Goal: Check status: Check status

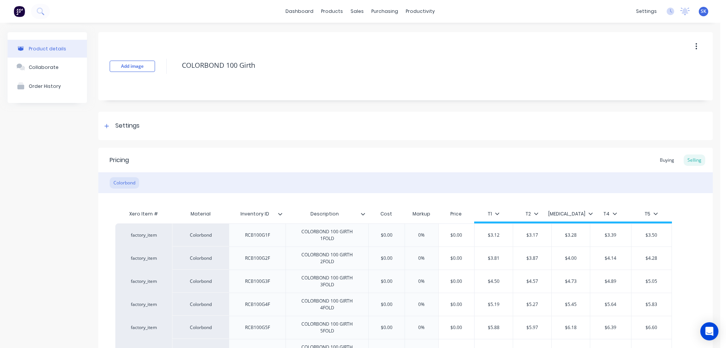
click at [17, 14] on img at bounding box center [19, 11] width 11 height 11
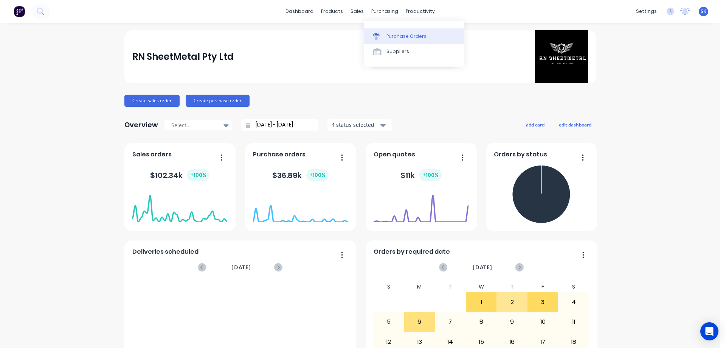
click at [388, 31] on link "Purchase Orders" at bounding box center [414, 35] width 100 height 15
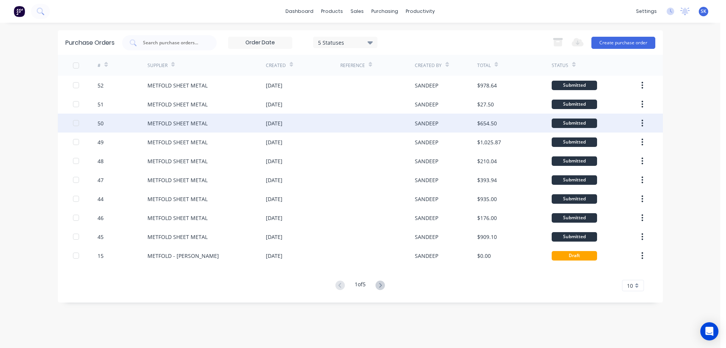
click at [271, 126] on div "[DATE]" at bounding box center [274, 123] width 17 height 8
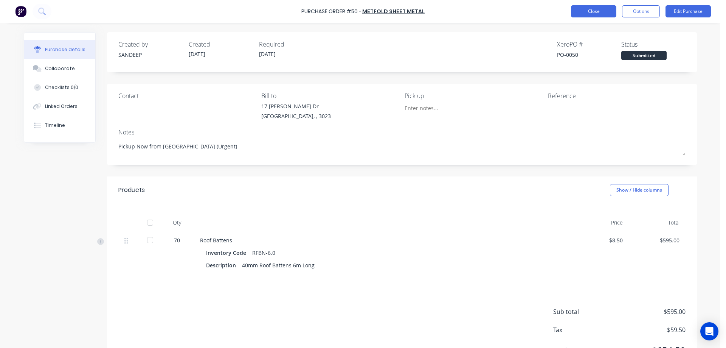
click at [578, 13] on button "Close" at bounding box center [593, 11] width 45 height 12
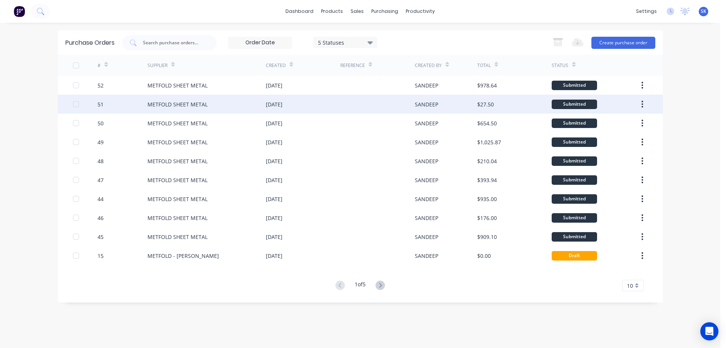
click at [275, 106] on div "[DATE]" at bounding box center [274, 104] width 17 height 8
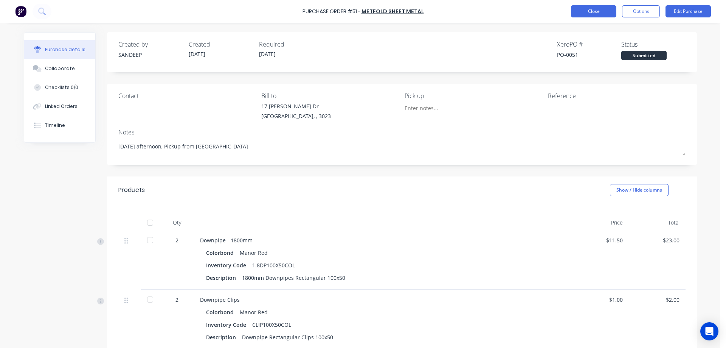
click at [598, 12] on button "Close" at bounding box center [593, 11] width 45 height 12
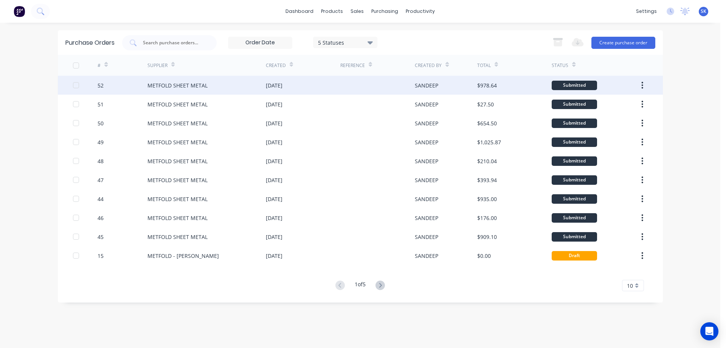
click at [283, 86] on div "[DATE]" at bounding box center [274, 85] width 17 height 8
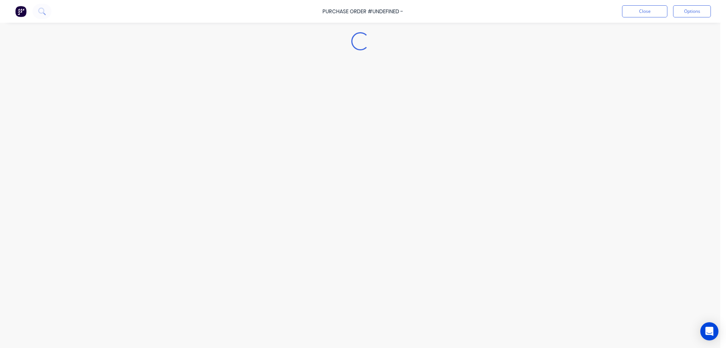
type textarea "x"
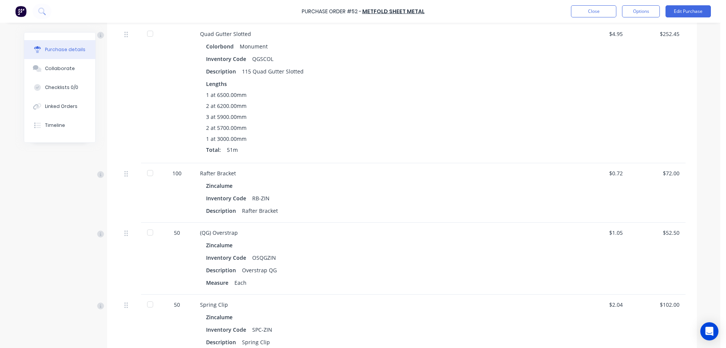
scroll to position [854, 0]
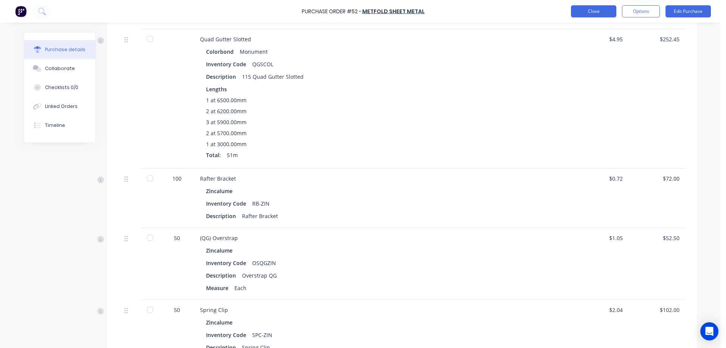
click at [600, 10] on button "Close" at bounding box center [593, 11] width 45 height 12
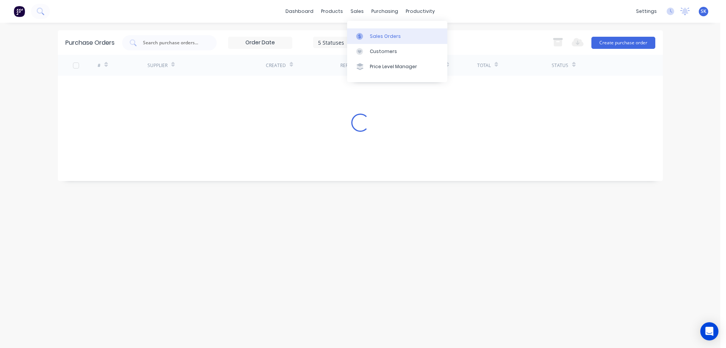
click at [372, 34] on div "Sales Orders" at bounding box center [385, 36] width 31 height 7
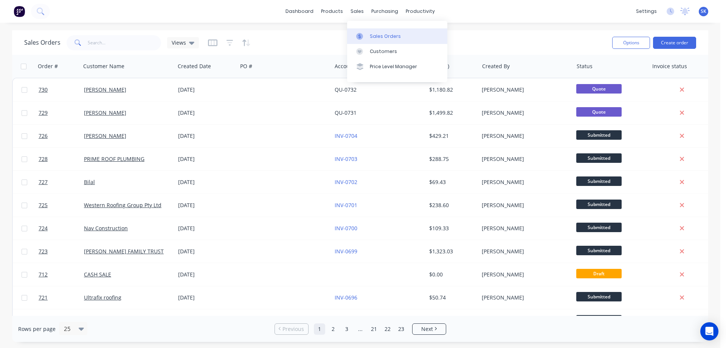
click at [368, 31] on link "Sales Orders" at bounding box center [397, 35] width 100 height 15
click at [25, 11] on button at bounding box center [19, 11] width 16 height 15
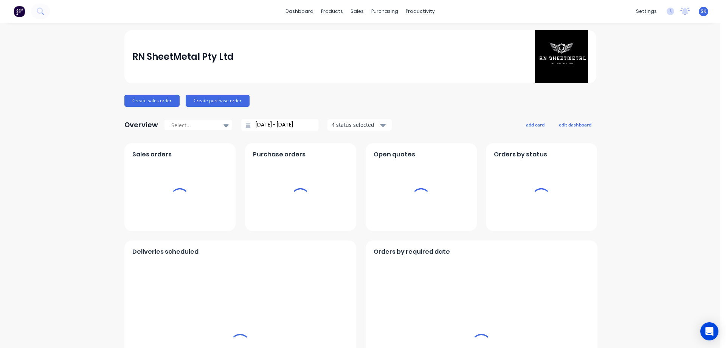
click at [282, 125] on input "[DATE] - [DATE]" at bounding box center [282, 124] width 65 height 11
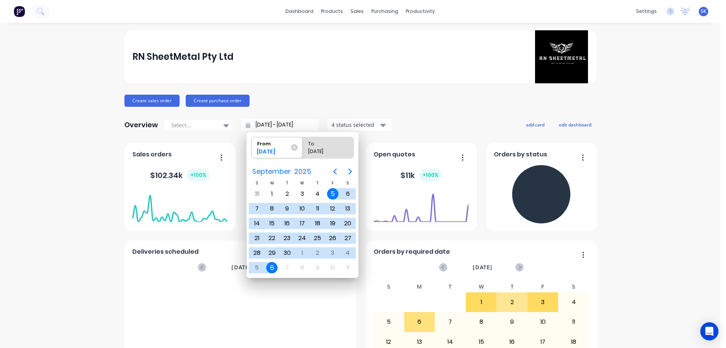
click at [261, 120] on input "[DATE] - [DATE]" at bounding box center [282, 124] width 65 height 11
click at [268, 149] on div "05/09/25" at bounding box center [273, 153] width 39 height 11
click at [252, 149] on input "From 05/09/25" at bounding box center [252, 147] width 0 height 21
click at [348, 171] on icon "Next page" at bounding box center [350, 171] width 9 height 9
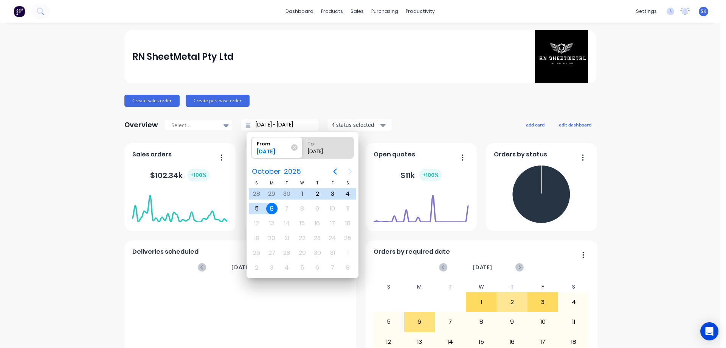
click at [270, 209] on div "6" at bounding box center [271, 208] width 11 height 11
type input "06/10/25 - 06/10/25"
radio input "false"
radio input "true"
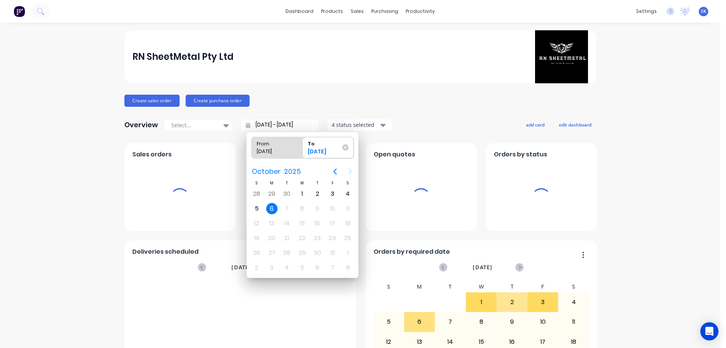
click at [270, 208] on div "6" at bounding box center [271, 208] width 11 height 11
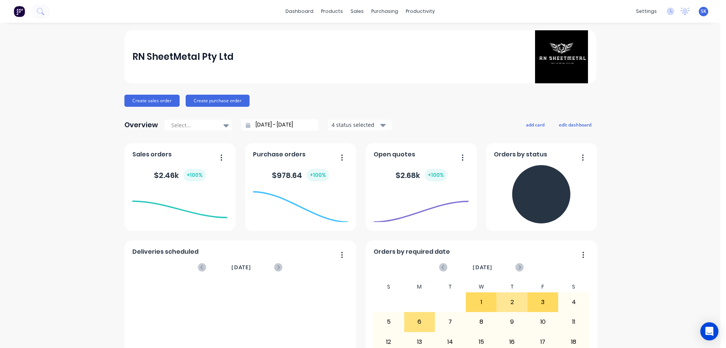
click at [342, 126] on div "4 status selected" at bounding box center [356, 125] width 48 height 8
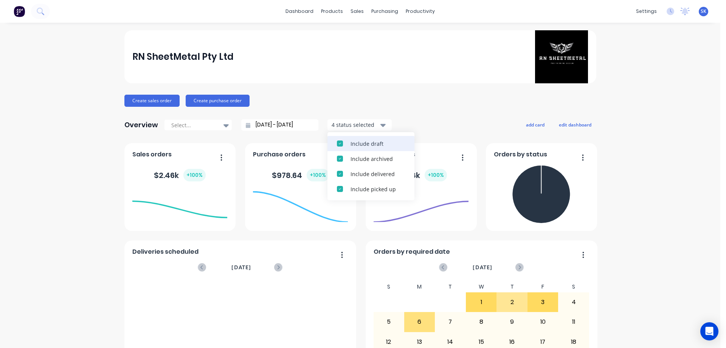
click at [351, 145] on div "Include draft" at bounding box center [378, 144] width 54 height 8
click at [351, 145] on div "Include archived" at bounding box center [378, 144] width 54 height 8
click at [426, 117] on div "Overview Select... 06/10/25 - 06/10/25 2 status selected Include delivered Incl…" at bounding box center [360, 124] width 472 height 15
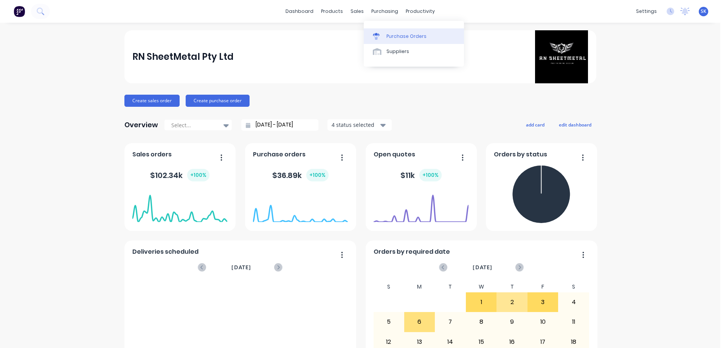
click at [384, 31] on link "Purchase Orders" at bounding box center [414, 35] width 100 height 15
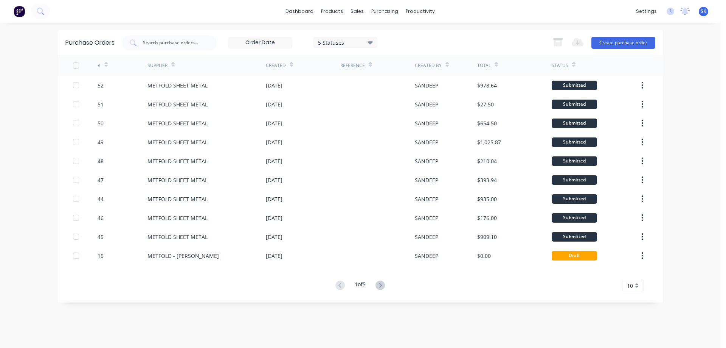
click at [20, 11] on img at bounding box center [19, 11] width 11 height 11
